Goal: Task Accomplishment & Management: Manage account settings

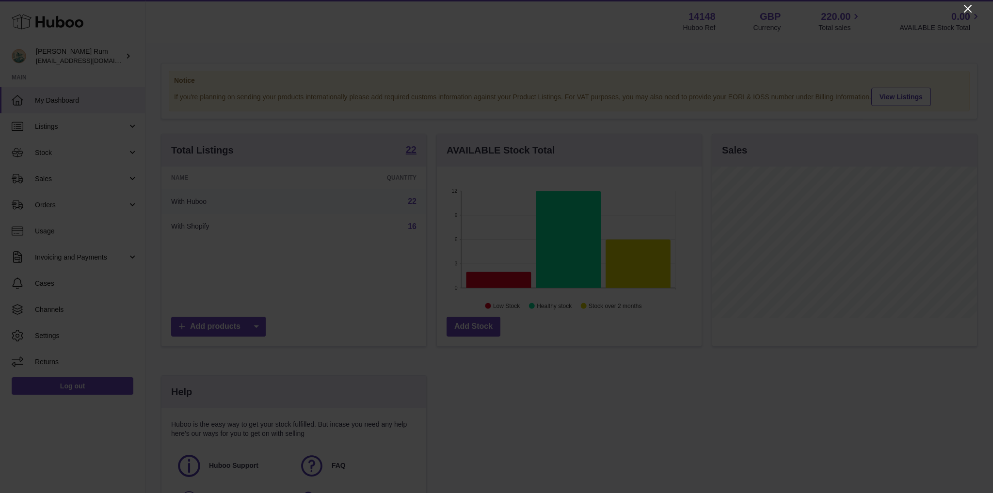
click at [967, 8] on icon "Close" at bounding box center [968, 9] width 8 height 8
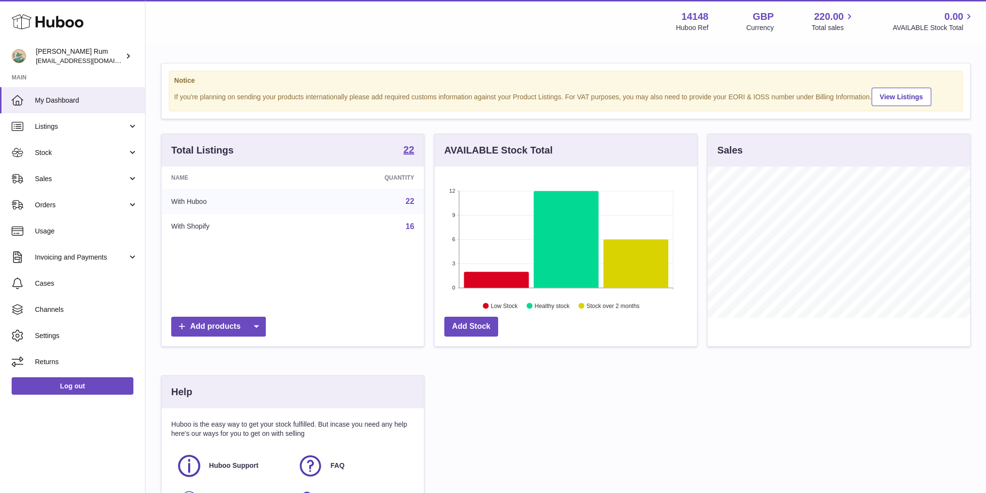
scroll to position [484614, 484503]
click at [511, 284] on icon at bounding box center [495, 280] width 65 height 16
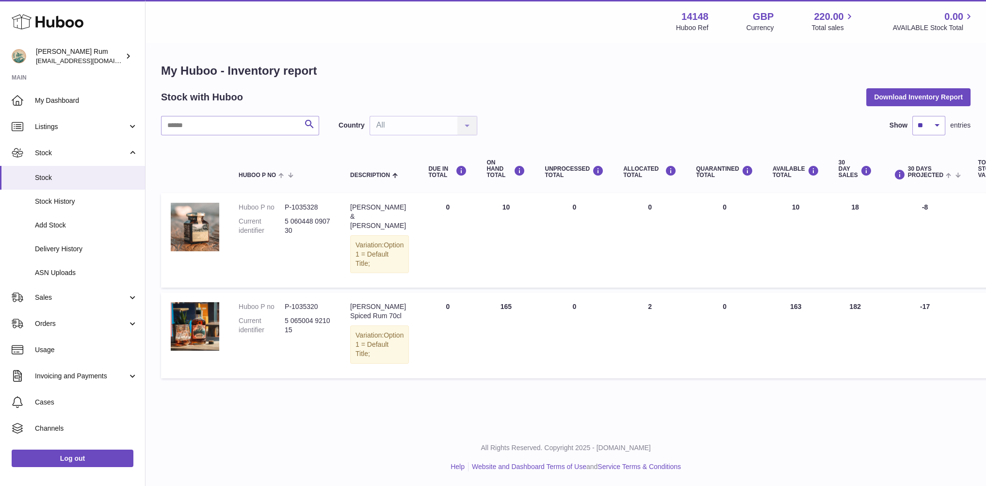
click at [636, 41] on div "Menu Huboo 14148 Huboo Ref GBP Currency 220.00 Total sales 0.00 AVAILABLE Stock…" at bounding box center [565, 21] width 840 height 43
click at [39, 99] on span "My Dashboard" at bounding box center [86, 100] width 103 height 9
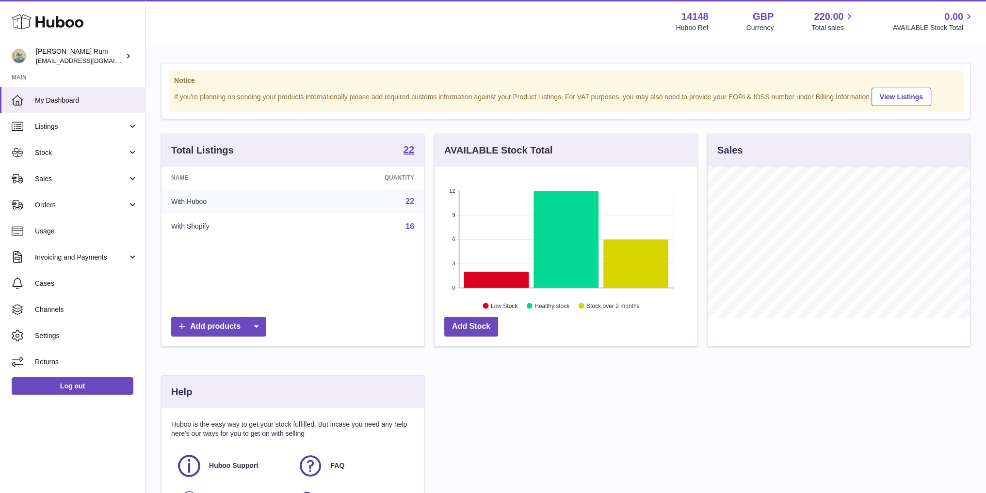
scroll to position [151, 262]
click at [611, 39] on div "Menu Huboo 14148 Huboo Ref GBP Currency 220.00 Total sales 0.00 AVAILABLE Stock…" at bounding box center [565, 21] width 840 height 43
click at [652, 382] on div "Total Listings 22 Name Quantity With Huboo 22 With Shopify 16 Add products AVAI…" at bounding box center [565, 338] width 819 height 408
click at [574, 382] on div "Total Listings 22 Name Quantity With Huboo 22 With Shopify 16 Add products AVAI…" at bounding box center [565, 338] width 819 height 408
click at [541, 393] on div "Total Listings 22 Name Quantity With Huboo 22 With Shopify 16 Add products AVAI…" at bounding box center [565, 338] width 819 height 408
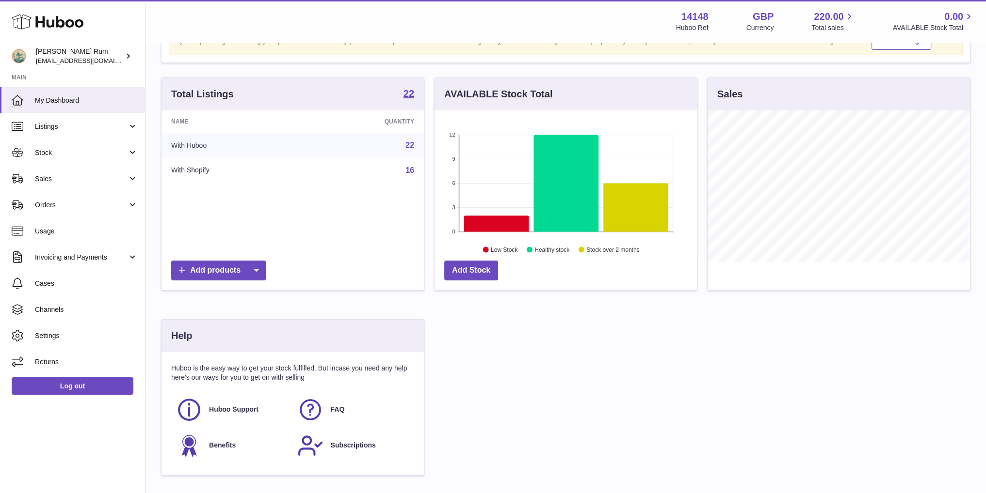
scroll to position [124, 0]
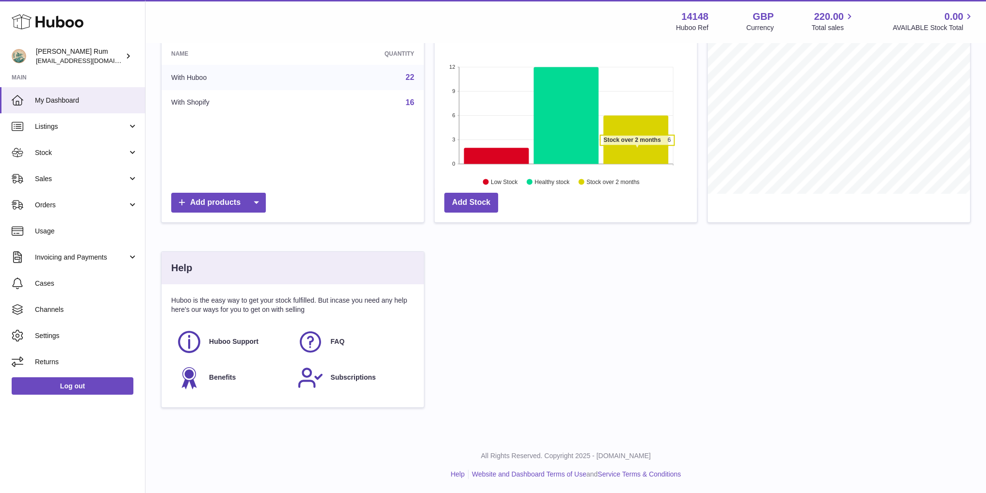
click at [636, 150] on icon at bounding box center [635, 140] width 65 height 48
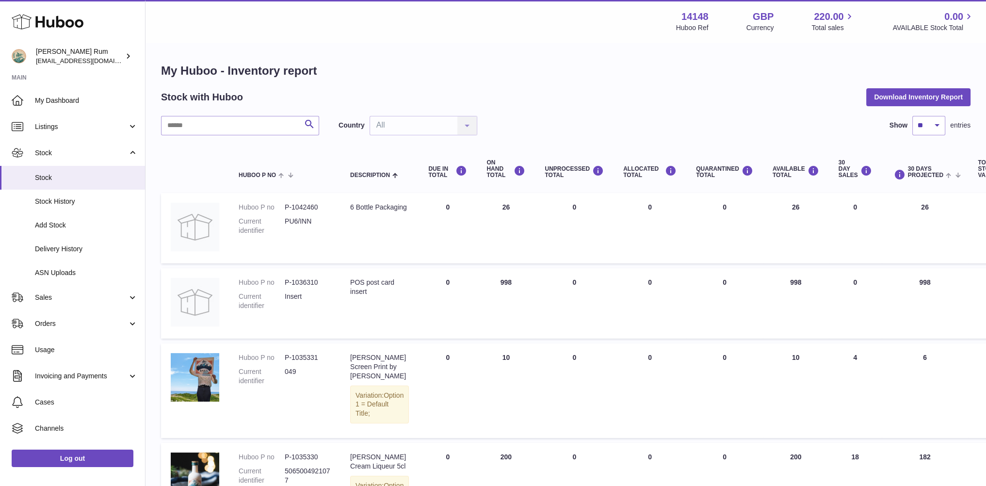
click at [644, 93] on div "Stock with Huboo Download Inventory Report" at bounding box center [565, 96] width 809 height 17
click at [76, 96] on span "My Dashboard" at bounding box center [86, 100] width 103 height 9
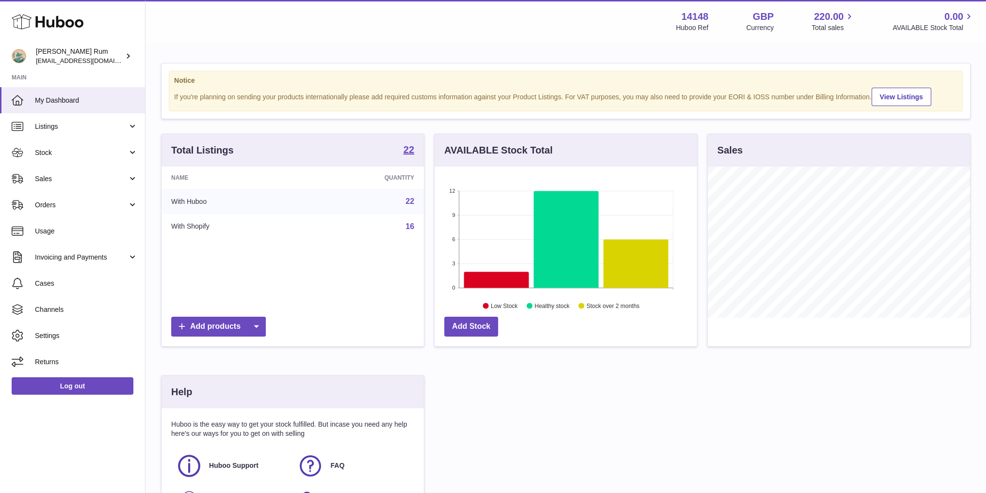
scroll to position [151, 262]
click at [503, 48] on div "Notice If you're planning on sending your products internationally please add r…" at bounding box center [565, 303] width 840 height 518
click at [502, 53] on div "Notice If you're planning on sending your products internationally please add r…" at bounding box center [565, 303] width 840 height 518
click at [77, 147] on link "Stock" at bounding box center [72, 153] width 145 height 26
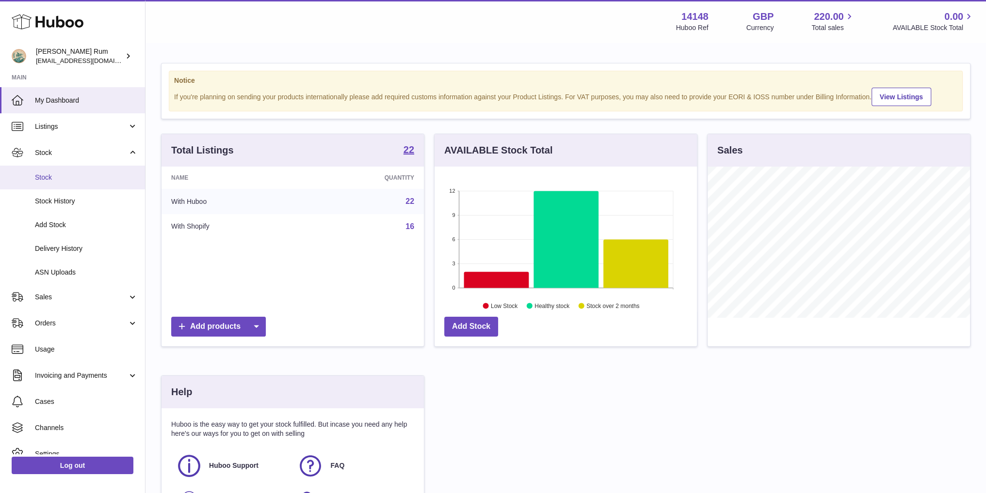
click at [64, 178] on span "Stock" at bounding box center [86, 177] width 103 height 9
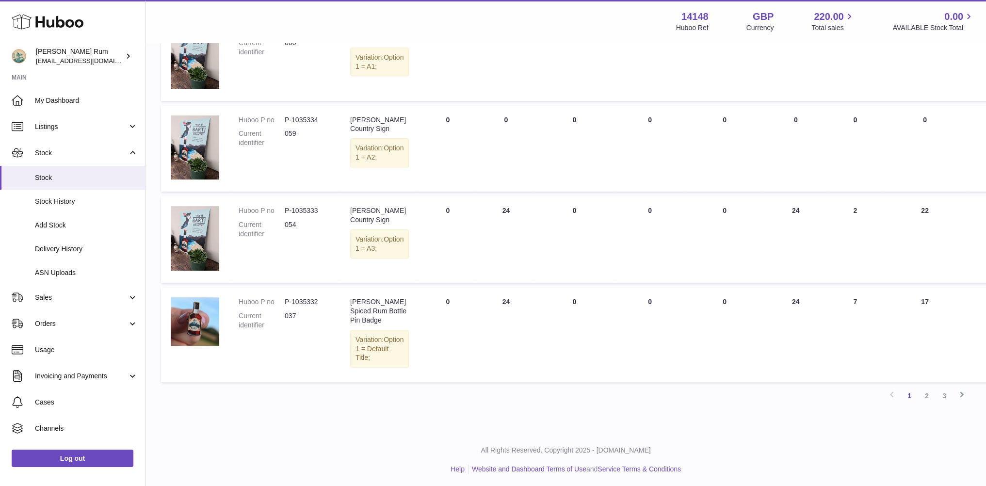
scroll to position [579, 0]
click at [929, 394] on link "2" at bounding box center [926, 394] width 17 height 17
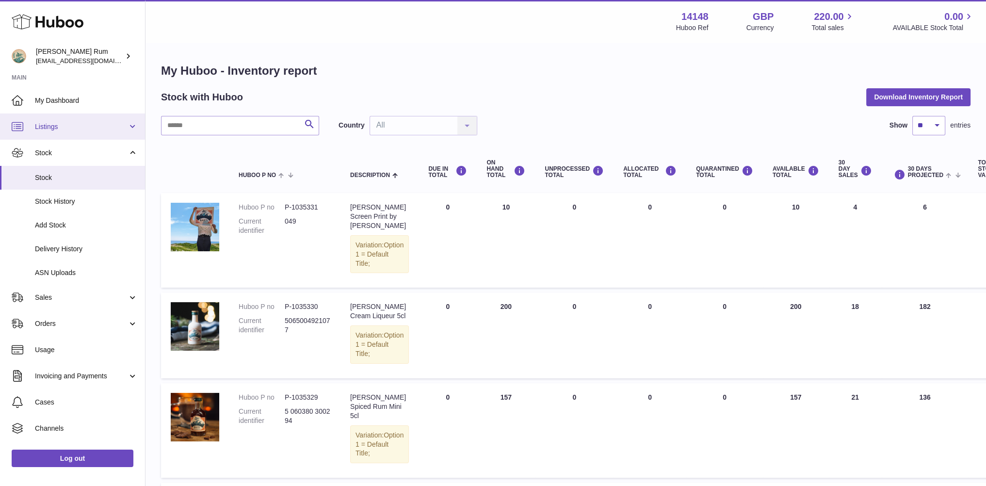
click at [60, 131] on link "Listings" at bounding box center [72, 126] width 145 height 26
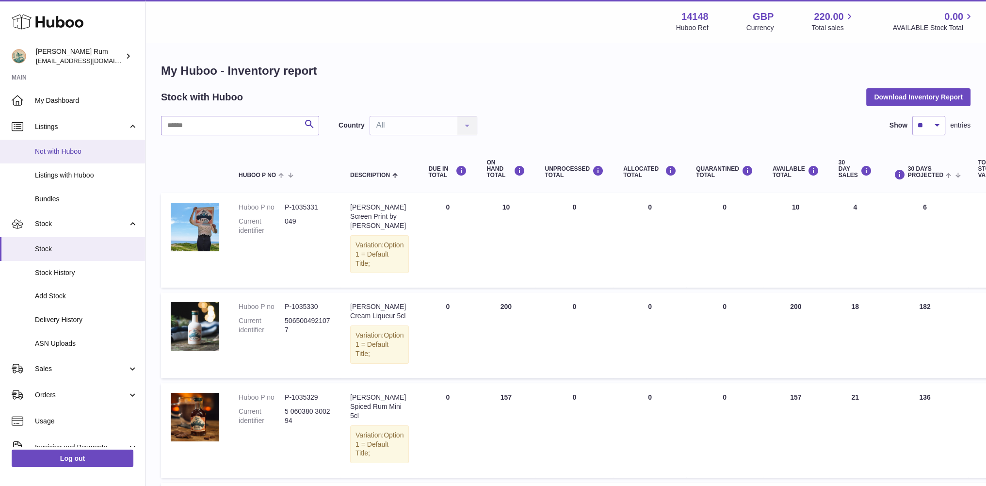
click at [72, 153] on span "Not with Huboo" at bounding box center [86, 151] width 103 height 9
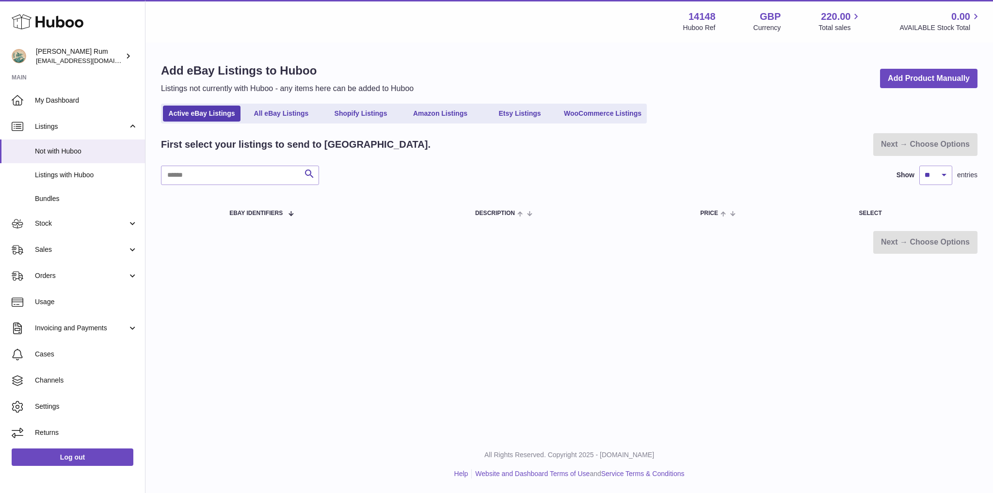
click at [521, 373] on div "Menu Huboo 14148 Huboo Ref GBP Currency 220.00 Total sales 0.00 AVAILABLE Stock…" at bounding box center [568, 218] width 847 height 436
